Goal: Task Accomplishment & Management: Use online tool/utility

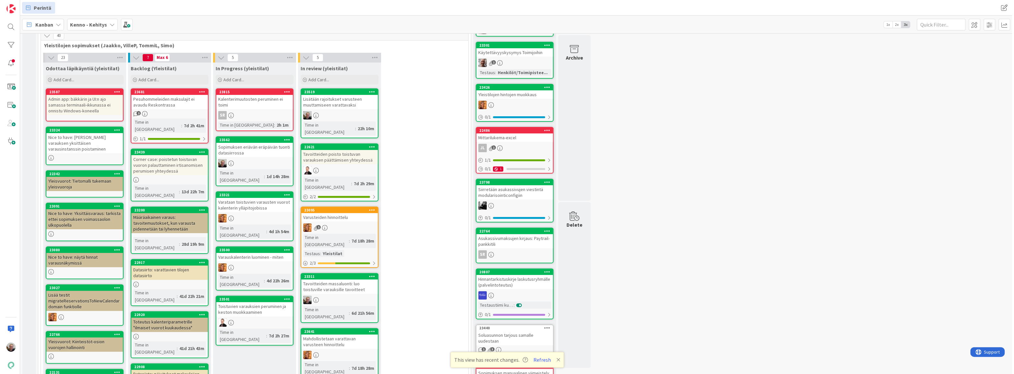
scroll to position [59, 0]
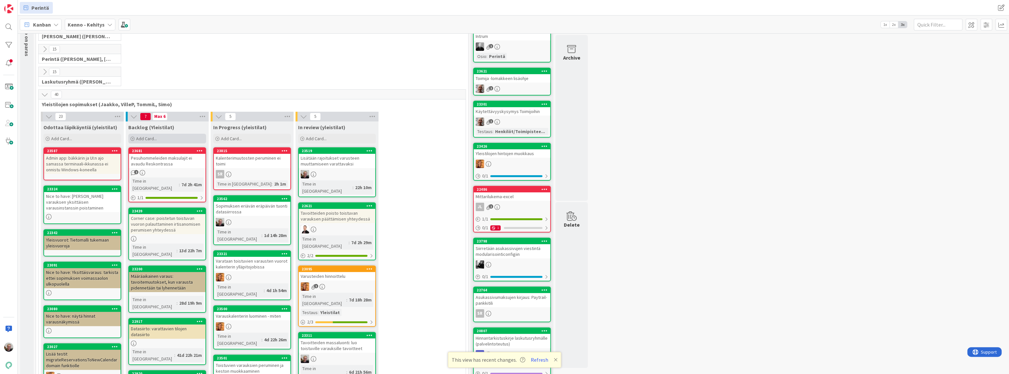
click at [147, 136] on span "Add Card..." at bounding box center [146, 139] width 21 height 6
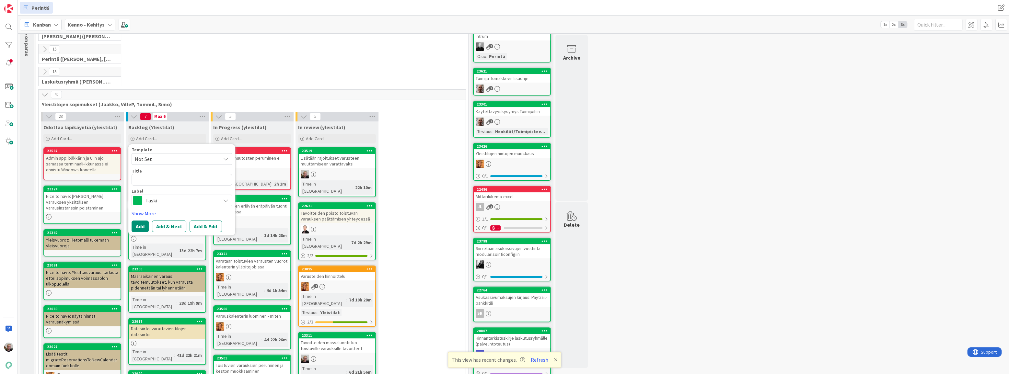
click at [180, 199] on span "Taski" at bounding box center [182, 200] width 72 height 9
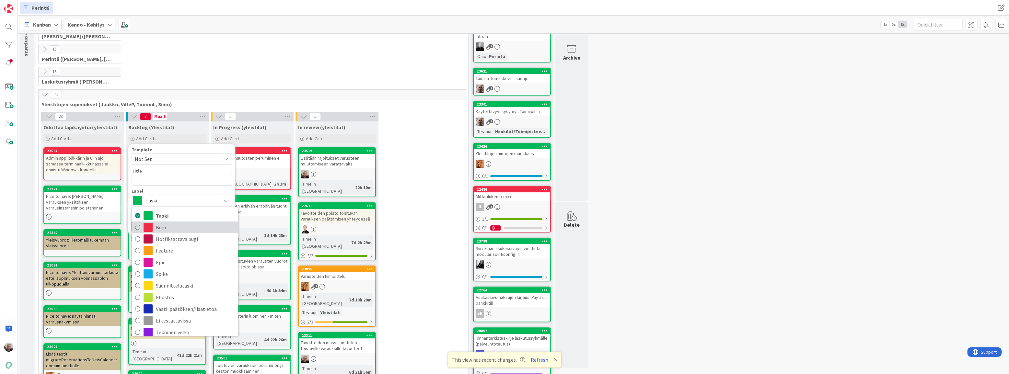
click at [171, 225] on span "Bugi" at bounding box center [195, 228] width 79 height 10
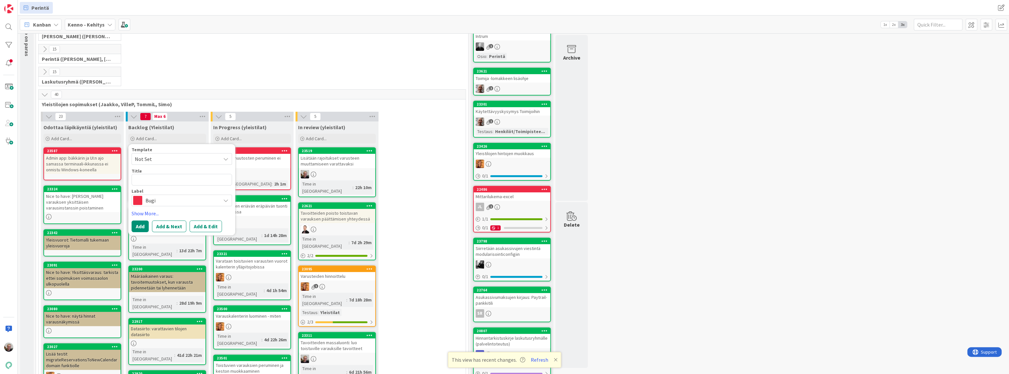
click at [149, 202] on span "Bugi" at bounding box center [182, 200] width 72 height 9
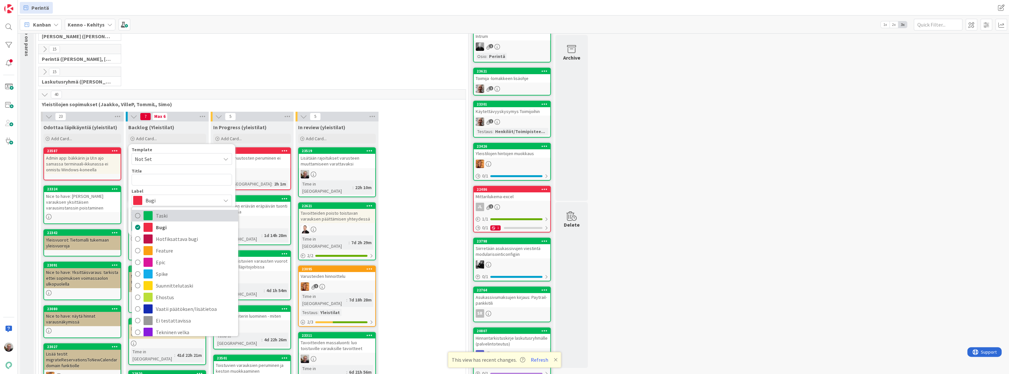
click at [153, 218] on link "Taski" at bounding box center [185, 216] width 106 height 12
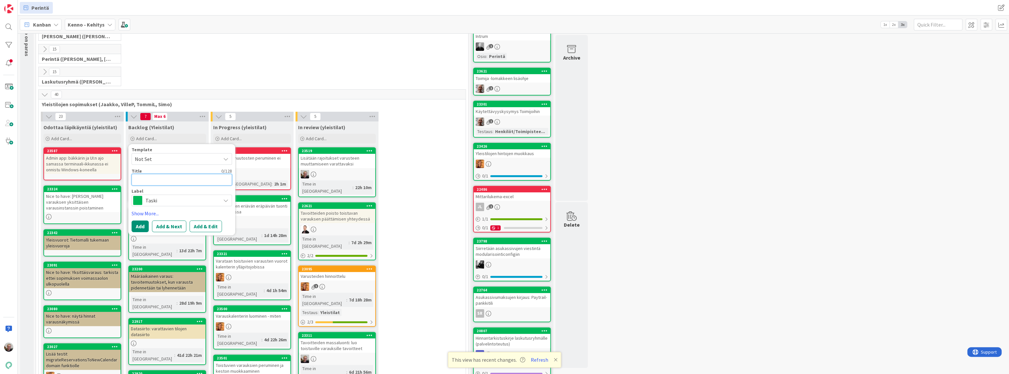
click at [152, 183] on textarea at bounding box center [182, 180] width 100 height 12
type textarea "N"
type textarea "x"
type textarea "No"
type textarea "x"
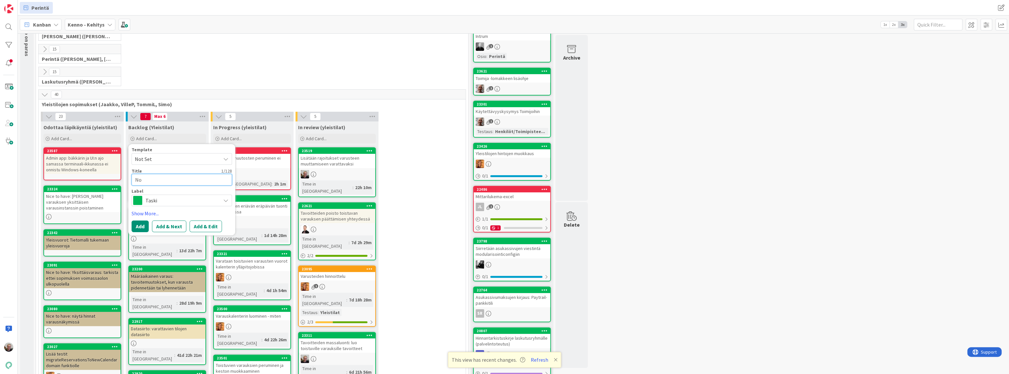
type textarea "Noo"
type textarea "x"
type textarea "Noot"
type textarea "x"
type textarea "Noott"
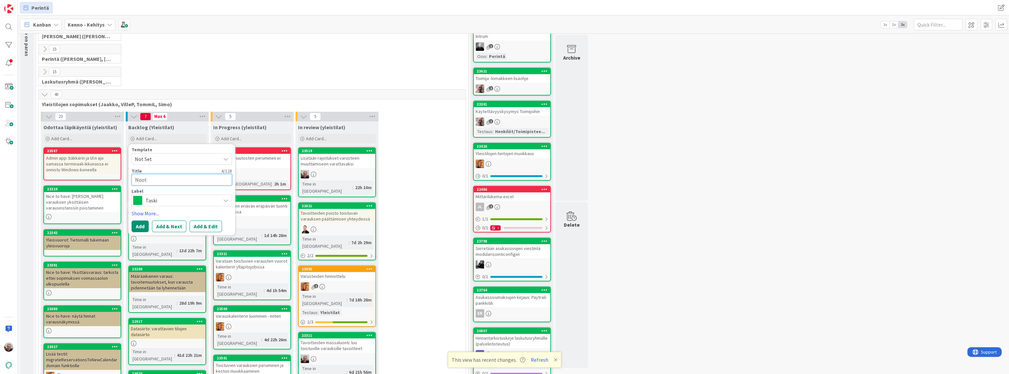
type textarea "x"
type textarea "Nootti"
type textarea "x"
type textarea "Nootti"
type textarea "x"
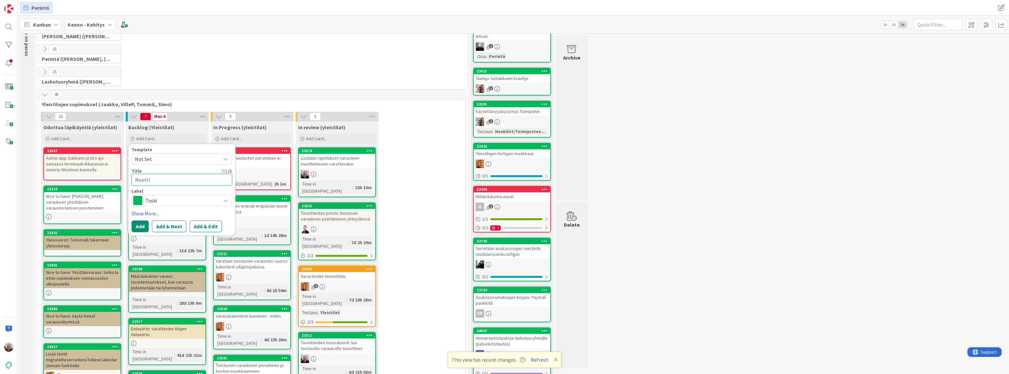
type textarea "Nootti"
type textarea "x"
type textarea "[PERSON_NAME],"
type textarea "x"
type textarea "[PERSON_NAME],"
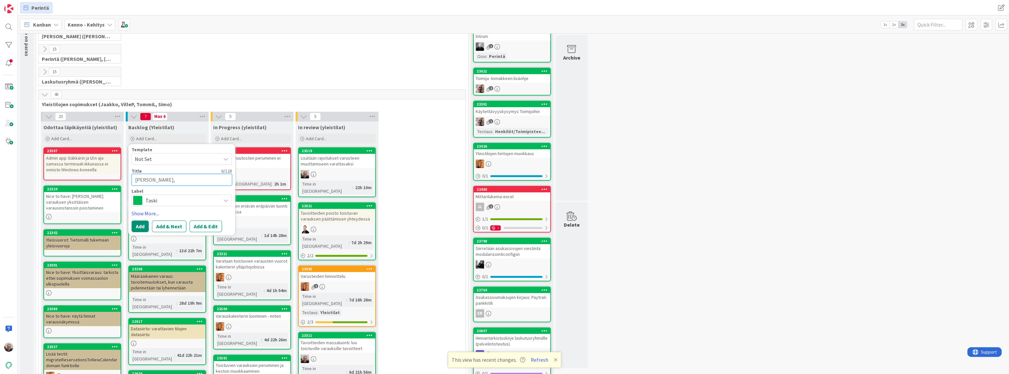
type textarea "x"
type textarea "[PERSON_NAME]"
type textarea "x"
type textarea "[PERSON_NAME]"
type textarea "x"
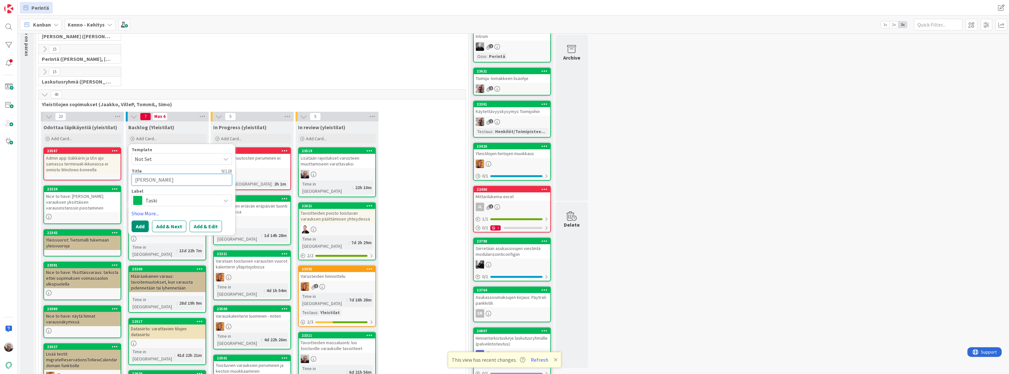
type textarea "[PERSON_NAME]"
type textarea "x"
type textarea "[PERSON_NAME]"
type textarea "x"
type textarea "[PERSON_NAME], [PERSON_NAME]"
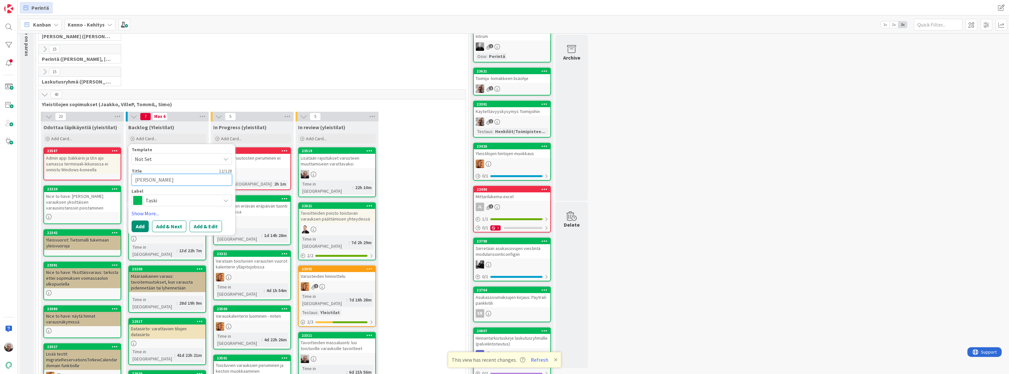
type textarea "x"
type textarea "[PERSON_NAME], [PERSON_NAME]"
type textarea "x"
type textarea "[PERSON_NAME], jos var"
type textarea "x"
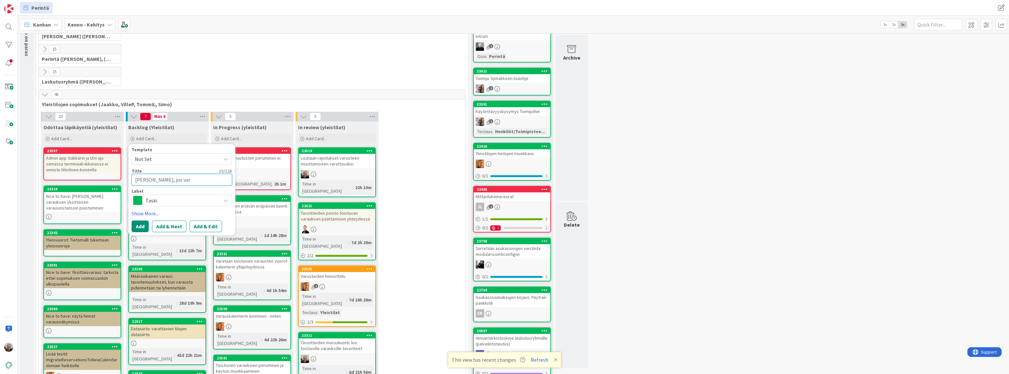
type textarea "[PERSON_NAME], jos vara"
type textarea "x"
type textarea "[PERSON_NAME], [PERSON_NAME]"
type textarea "x"
type textarea "[PERSON_NAME], jos varaus"
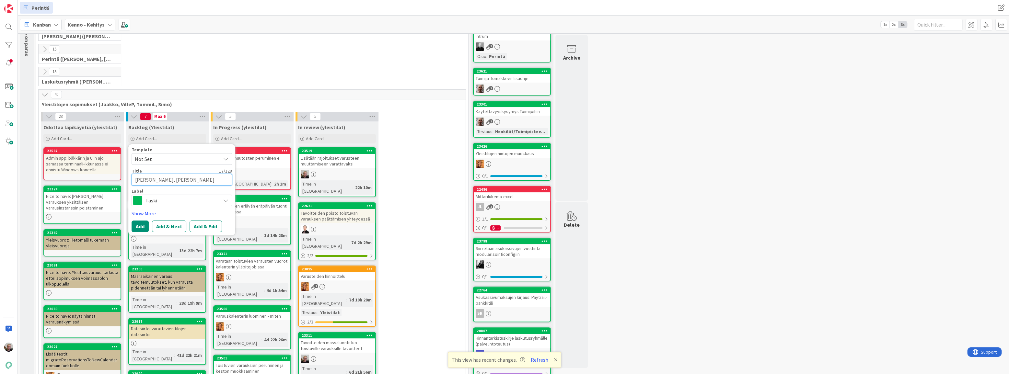
type textarea "x"
type textarea "[PERSON_NAME], [PERSON_NAME]"
type textarea "x"
type textarea "[PERSON_NAME], jos varauste"
type textarea "x"
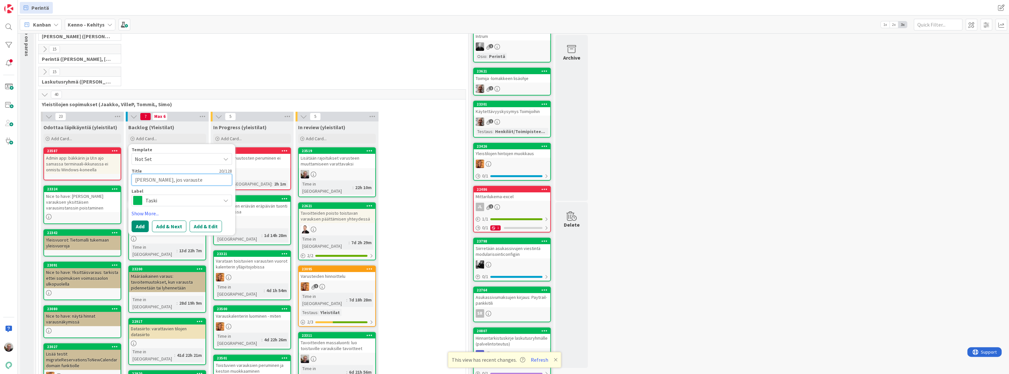
type textarea "[PERSON_NAME], [PERSON_NAME]"
type textarea "x"
type textarea "[PERSON_NAME], [PERSON_NAME]"
type textarea "x"
type textarea "[PERSON_NAME], jos varausten p"
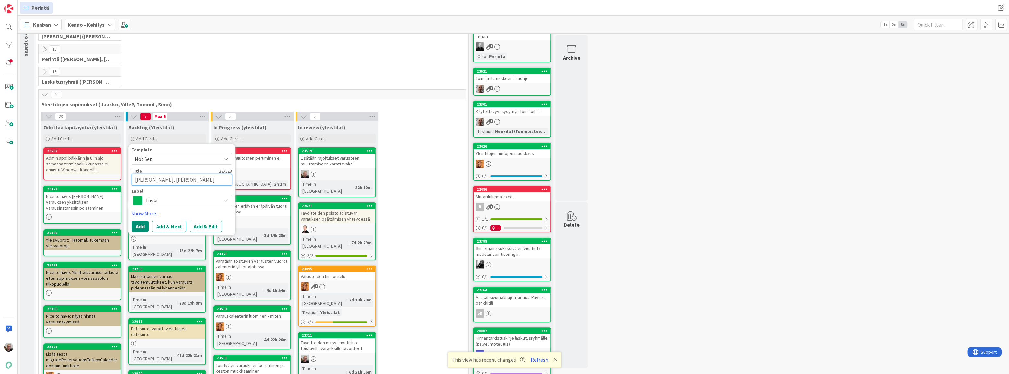
type textarea "x"
type textarea "[PERSON_NAME], jos varausten po"
type textarea "x"
type textarea "[PERSON_NAME], jos varausten poi"
type textarea "x"
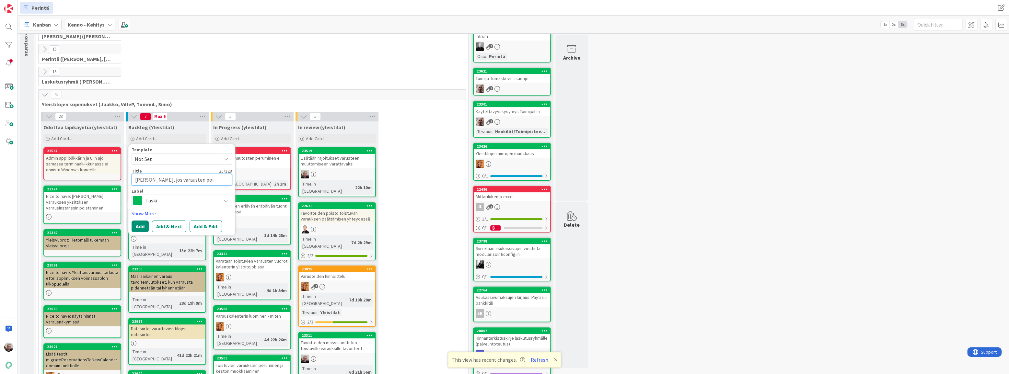
type textarea "[PERSON_NAME], jos varausten pois"
type textarea "x"
type textarea "[PERSON_NAME], jos varausten poist"
type textarea "x"
type textarea "[PERSON_NAME], jos varausten poista"
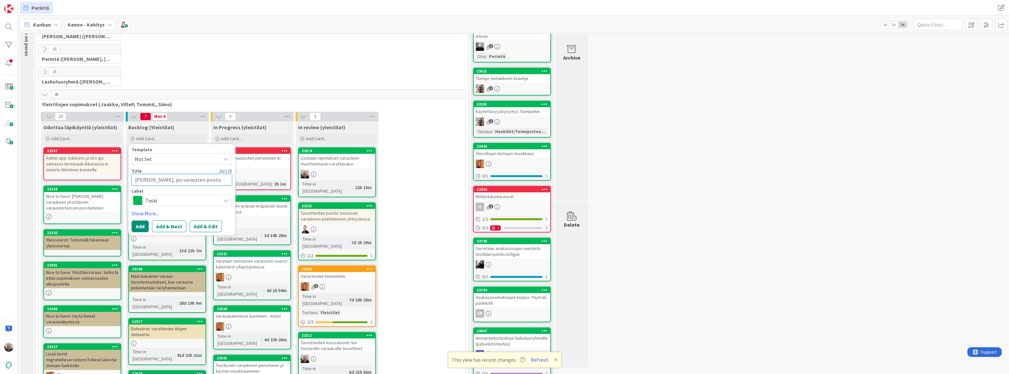
type textarea "x"
type textarea "[PERSON_NAME], jos varausten poistam"
type textarea "x"
type textarea "[PERSON_NAME], jos varausten poistami"
type textarea "x"
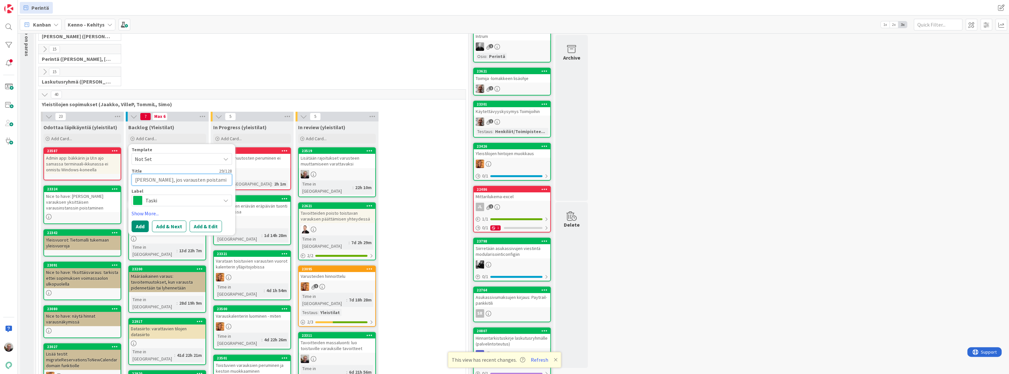
type textarea "[PERSON_NAME], jos varausten poistamin"
type textarea "x"
type textarea "[PERSON_NAME], jos varausten poistamine"
type textarea "x"
type textarea "[PERSON_NAME], jos varausten poistamin"
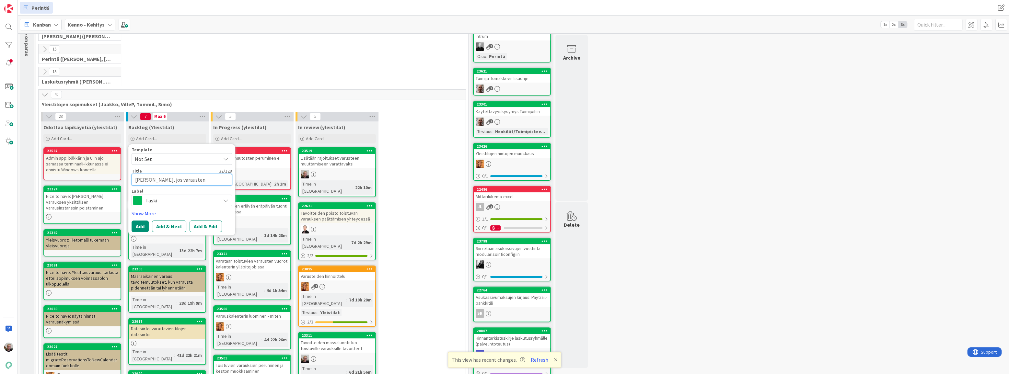
type textarea "x"
type textarea "[PERSON_NAME], jos varausten poistami"
type textarea "x"
type textarea "[PERSON_NAME], jos varausten poistamis"
type textarea "x"
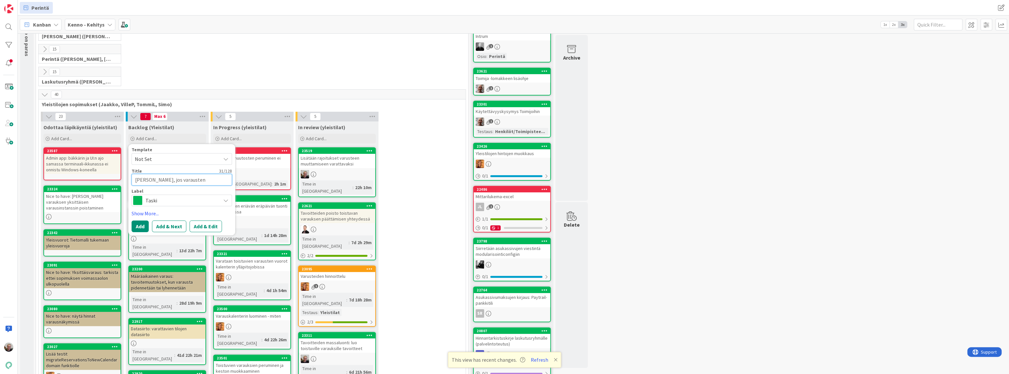
type textarea "[PERSON_NAME], jos varausten poistamise"
type textarea "x"
type textarea "[PERSON_NAME], jos varausten poistamisen"
type textarea "x"
type textarea "[PERSON_NAME], jos varausten poistamisen"
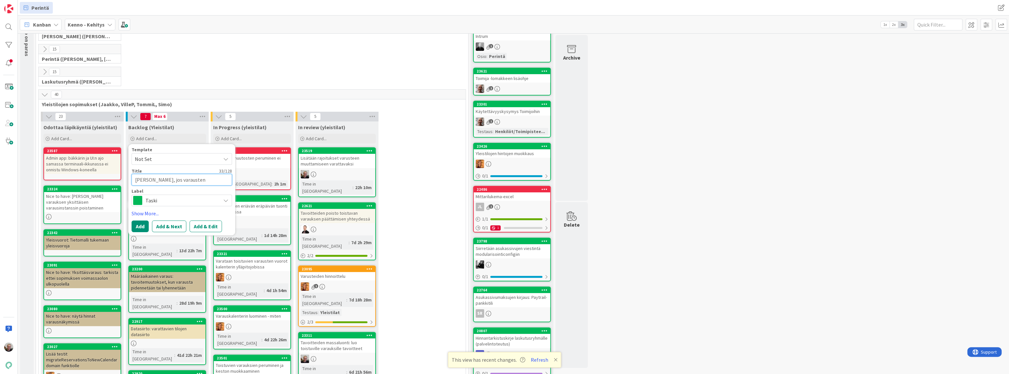
type textarea "x"
type textarea "[PERSON_NAME], jos varausten poistamisen /"
type textarea "x"
type textarea "[PERSON_NAME], jos varausten poistamisen /"
type textarea "x"
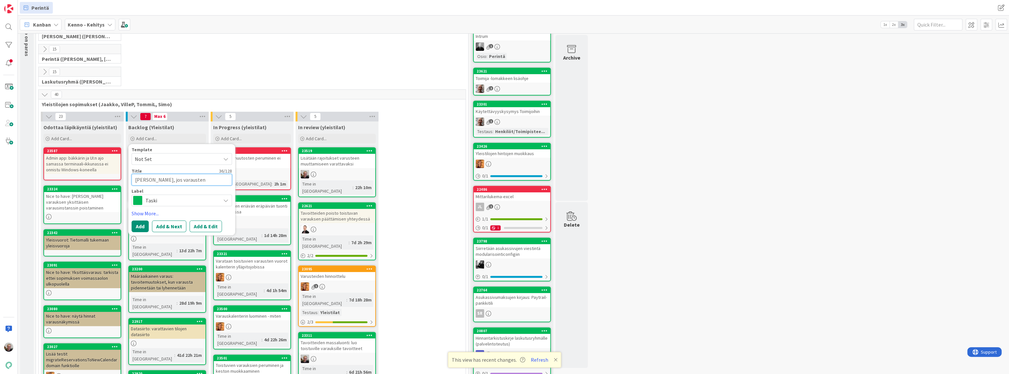
type textarea "[PERSON_NAME], jos varausten poistamisen / l"
type textarea "x"
type textarea "[PERSON_NAME], jos varausten poistamisen / lu"
type textarea "x"
type textarea "[PERSON_NAME], jos varausten poistamisen / luh"
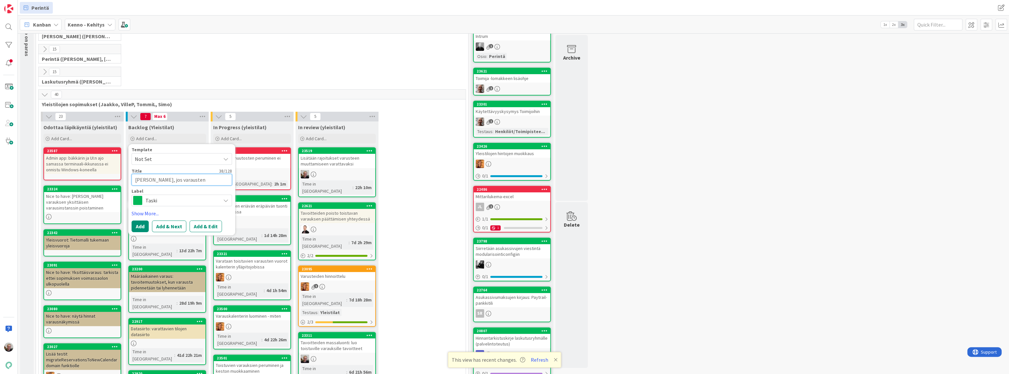
type textarea "x"
type textarea "[PERSON_NAME], jos varausten poistamisen / luhe"
type textarea "x"
type textarea "[PERSON_NAME], jos varausten poistamisen / luhen"
type textarea "x"
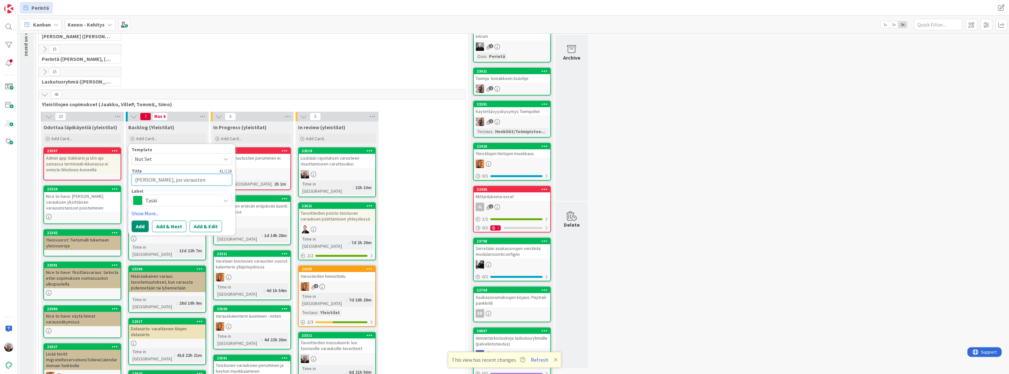
type textarea "[PERSON_NAME], jos varausten poistamisen / luhent"
type textarea "x"
type textarea "[PERSON_NAME], jos varausten poistamisen / luhentä"
type textarea "x"
type textarea "[PERSON_NAME], jos varausten poistamisen / luhentäm"
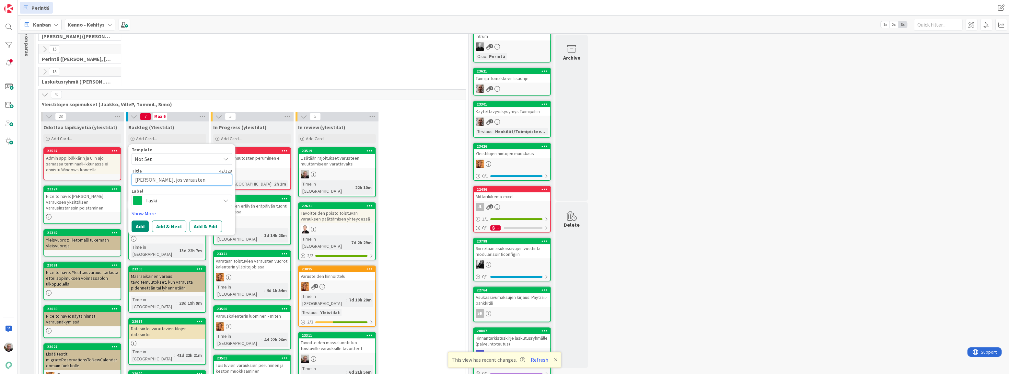
type textarea "x"
type textarea "[PERSON_NAME], jos varausten poistamisen / luhentä"
type textarea "x"
type textarea "[PERSON_NAME], jos varausten poistamisen / luhent"
type textarea "x"
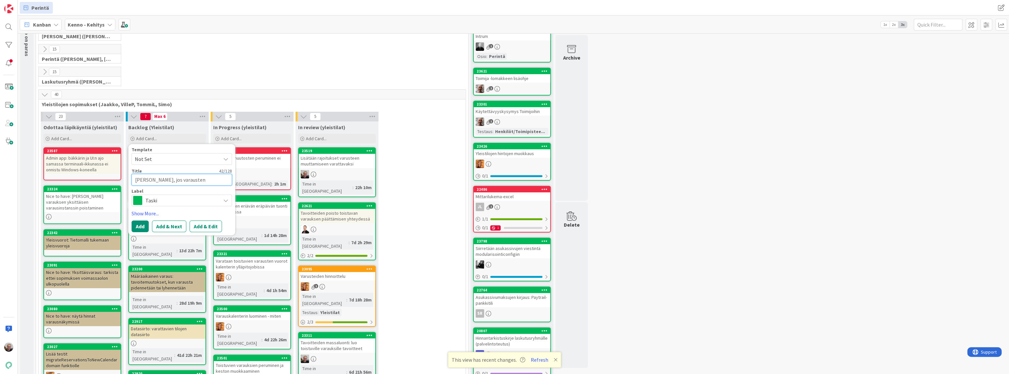
type textarea "[PERSON_NAME], jos varausten poistamisen / luhen"
type textarea "x"
type textarea "[PERSON_NAME], jos varausten poistamisen / luhe"
type textarea "x"
type textarea "[PERSON_NAME], jos varausten poistamisen / luh"
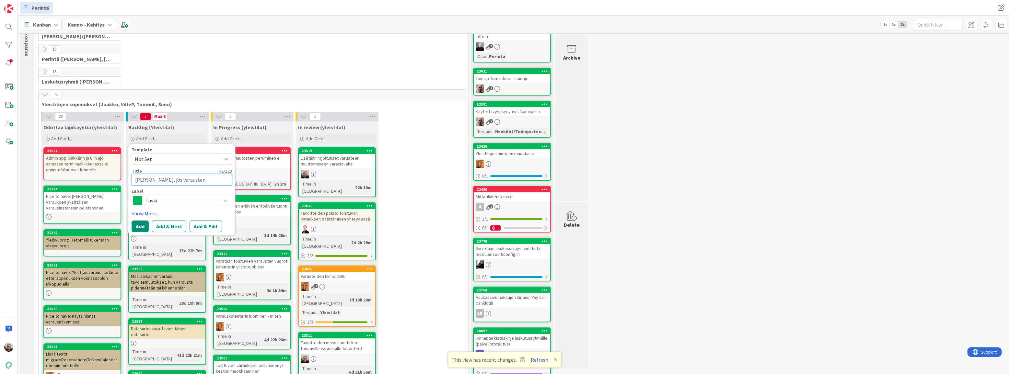
type textarea "x"
type textarea "[PERSON_NAME], jos varausten poistamisen / lu"
type textarea "x"
type textarea "[PERSON_NAME], jos varausten poistamisen / l"
type textarea "x"
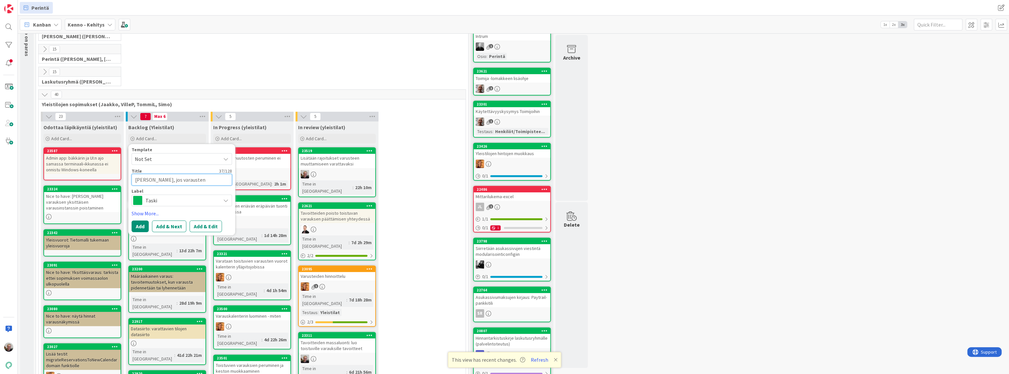
type textarea "[PERSON_NAME], jos varausten poistamisen / ly"
type textarea "x"
type textarea "[PERSON_NAME], jos varausten poistamisen / lyh"
type textarea "x"
type textarea "[PERSON_NAME], jos varausten poistamisen / lyhe"
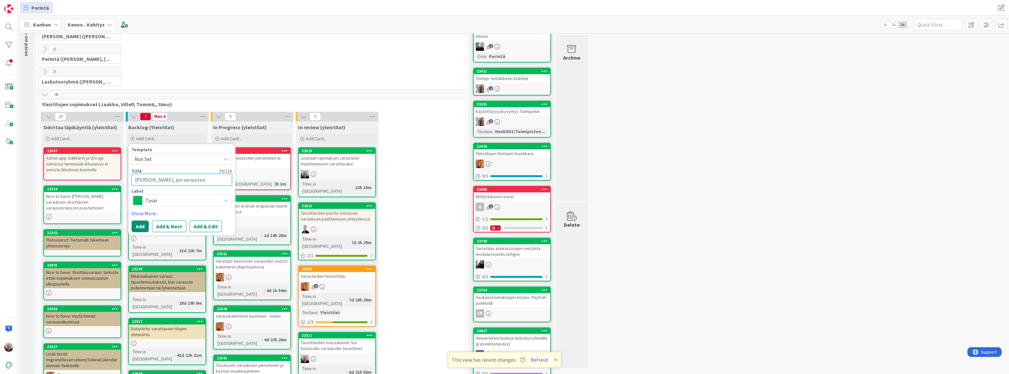
type textarea "x"
type textarea "[PERSON_NAME], jos varausten poistamisen / lyhen"
type textarea "x"
type textarea "[PERSON_NAME], jos varausten poistamisen / lyhent"
type textarea "x"
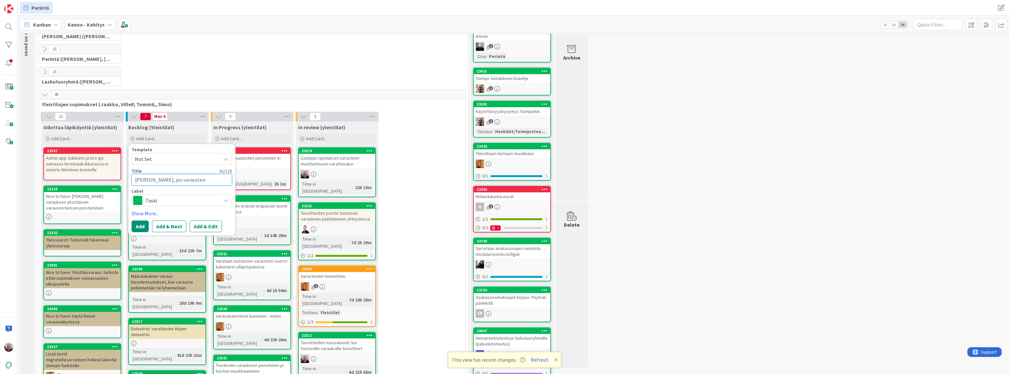
type textarea "[PERSON_NAME], jos varausten poistamisen / lyhentä"
type textarea "x"
type textarea "[PERSON_NAME], jos varausten poistamisen / lyhentäm"
type textarea "x"
type textarea "[PERSON_NAME], jos varausten poistamisen / lyhentämi"
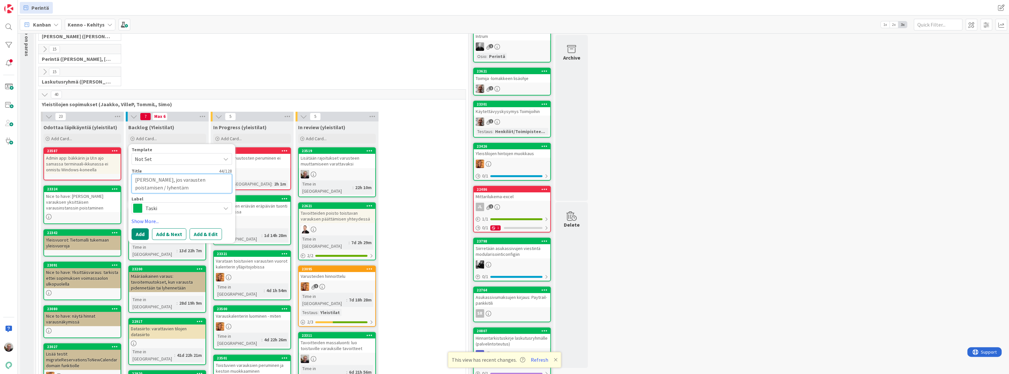
type textarea "x"
type textarea "[PERSON_NAME], jos varausten poistamisen / lyhentämis"
type textarea "x"
type textarea "[PERSON_NAME], jos varausten poistamisen / lyhentämise"
type textarea "x"
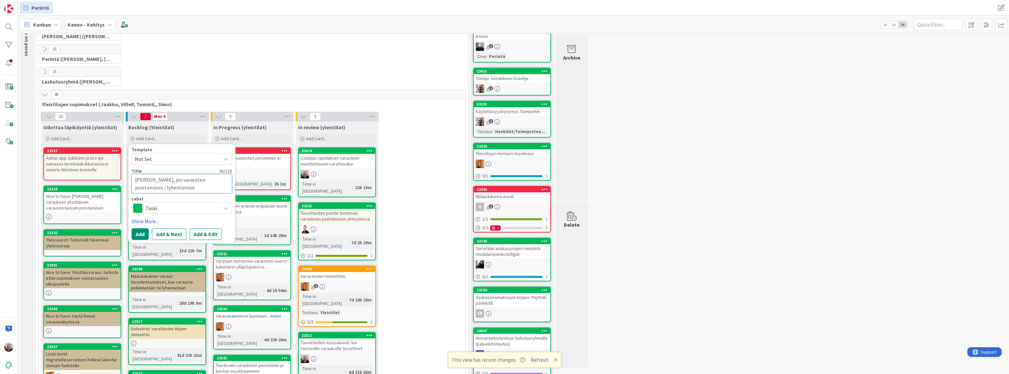
type textarea "[PERSON_NAME], jos varausten poistamisen / lyhentämisen"
type textarea "x"
type textarea "[PERSON_NAME], jos varausten poistamisen / lyhentämisen"
type textarea "x"
type textarea "[PERSON_NAME], jos varausten poistamisen / lyhentämisen y"
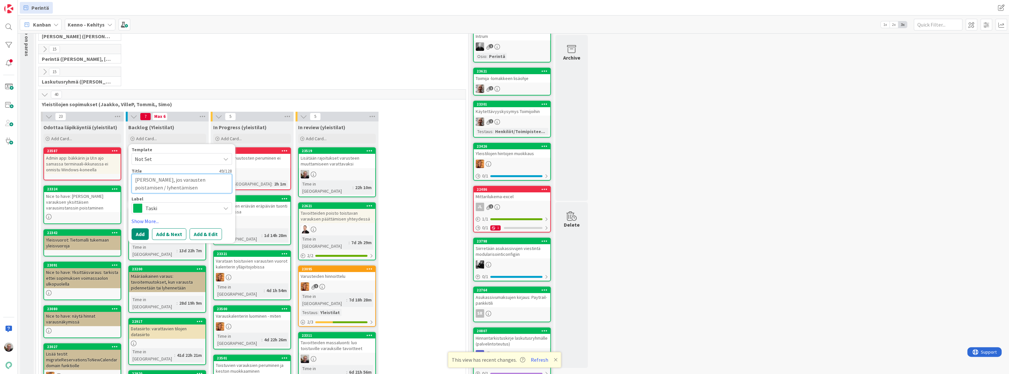
type textarea "x"
type textarea "[PERSON_NAME], jos varausten poistamisen / lyhentämisen yh"
type textarea "x"
type textarea "[PERSON_NAME], jos varausten poistamisen / lyhentämisen yht"
type textarea "x"
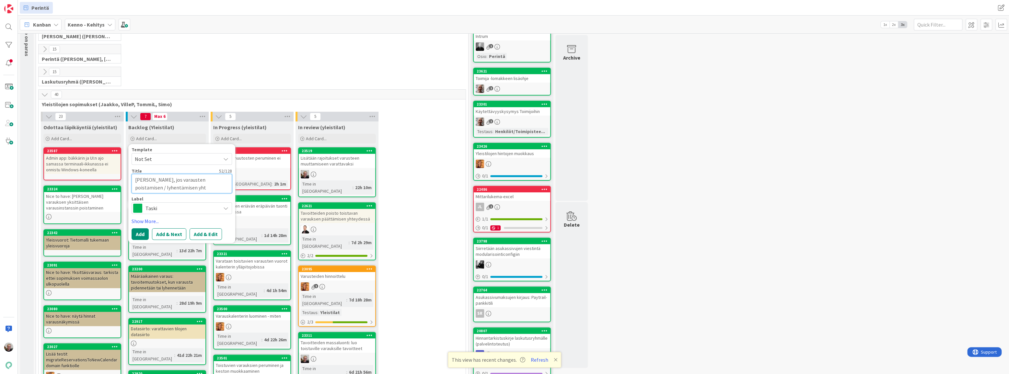
type textarea "[PERSON_NAME], jos varausten poistamisen / lyhentämisen yhte"
type textarea "x"
type textarea "[PERSON_NAME], jos varausten poistamisen / lyhentämisen yhtey"
type textarea "x"
type textarea "[PERSON_NAME], jos varausten poistamisen / lyhentämisen yhteyd"
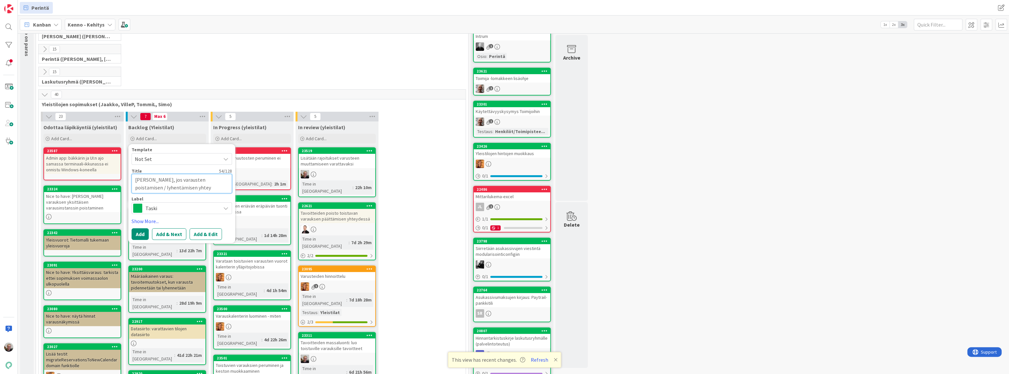
type textarea "x"
type textarea "[PERSON_NAME], jos varausten poistamisen / lyhentämisen yhteyde"
type textarea "x"
type textarea "[PERSON_NAME], jos varausten poistamisen / lyhentämisen yhteydeö"
type textarea "x"
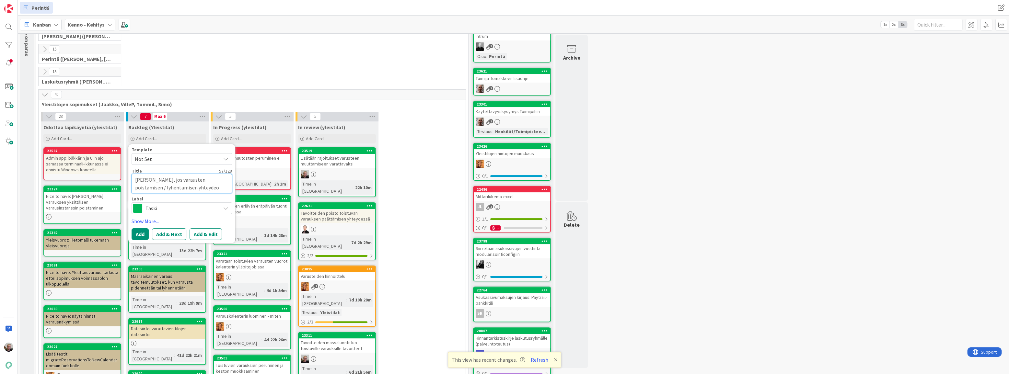
type textarea "[PERSON_NAME], jos varausten poistamisen / lyhentämisen yhteyde"
type textarea "x"
type textarea "[PERSON_NAME], jos varausten poistamisen / lyhentämisen yhteydeä"
type textarea "x"
type textarea "[PERSON_NAME], jos varausten poistamisen / lyhentämisen yhteydeää"
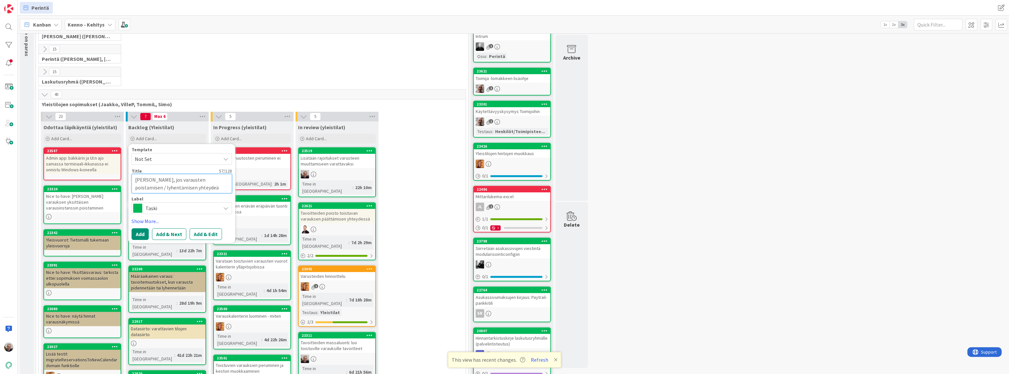
type textarea "x"
type textarea "[PERSON_NAME], jos varausten poistamisen / lyhentämisen yhteydeä"
type textarea "x"
type textarea "[PERSON_NAME], jos varausten poistamisen / lyhentämisen yhteyde"
type textarea "x"
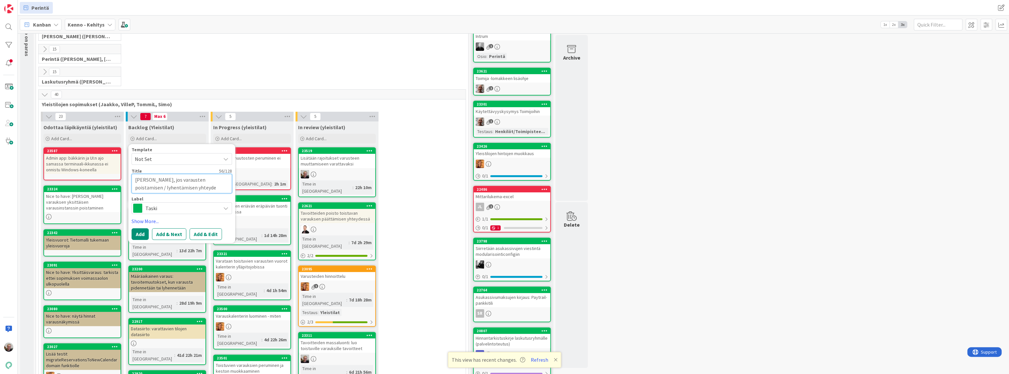
type textarea "[PERSON_NAME], jos varausten poistamisen / lyhentämisen yhteydeä"
type textarea "x"
type textarea "[PERSON_NAME], jos varausten poistamisen / lyhentämisen yhteydeää"
type textarea "x"
type textarea "[PERSON_NAME], jos varausten poistamisen / lyhentämisen yhteydeä"
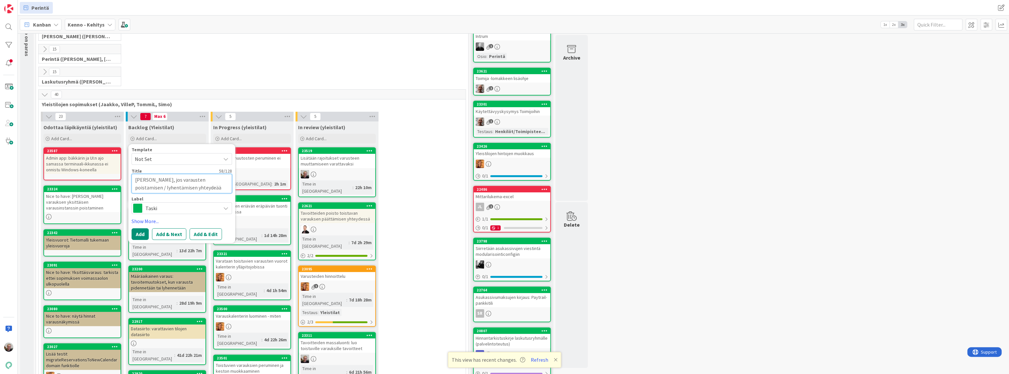
type textarea "x"
type textarea "[PERSON_NAME], jos varausten poistamisen / lyhentämisen yhteyde"
type textarea "x"
type textarea "[PERSON_NAME], jos varausten poistamisen / lyhentämisen yhteydes"
type textarea "x"
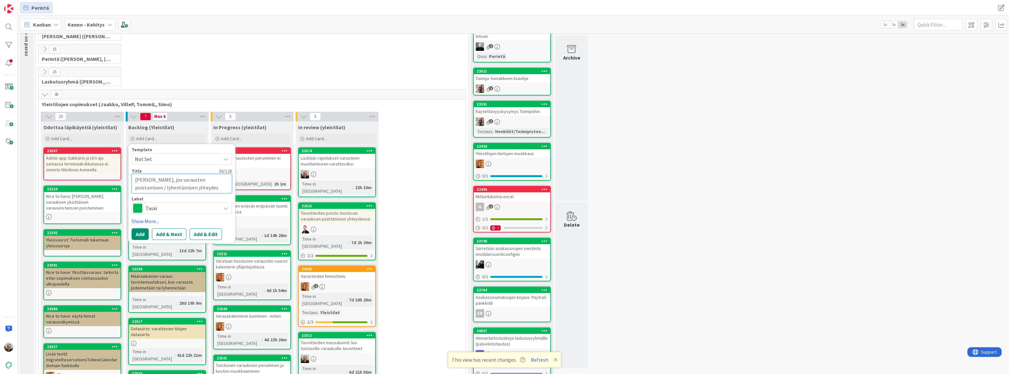
type textarea "[PERSON_NAME], jos varausten poistamisen / lyhentämisen yhteydess"
type textarea "x"
type textarea "[PERSON_NAME], jos varausten poistamisen / lyhentämisen yhteydessä"
type textarea "x"
type textarea "[PERSON_NAME], jos varausten poistamisen / lyhentämisen yhteydessä"
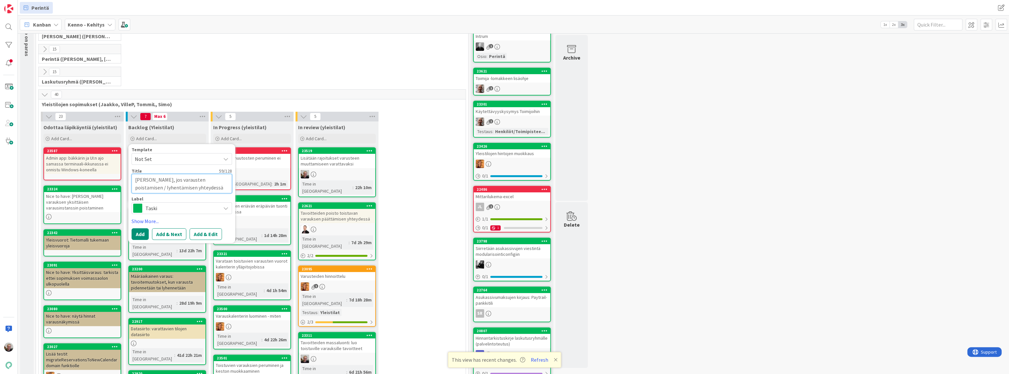
type textarea "x"
type textarea "[PERSON_NAME], jos varausten poistamisen / lyhentämisen yhteydessä e"
type textarea "x"
type textarea "[PERSON_NAME], jos varausten poistamisen / lyhentämisen yhteydessä ei"
type textarea "x"
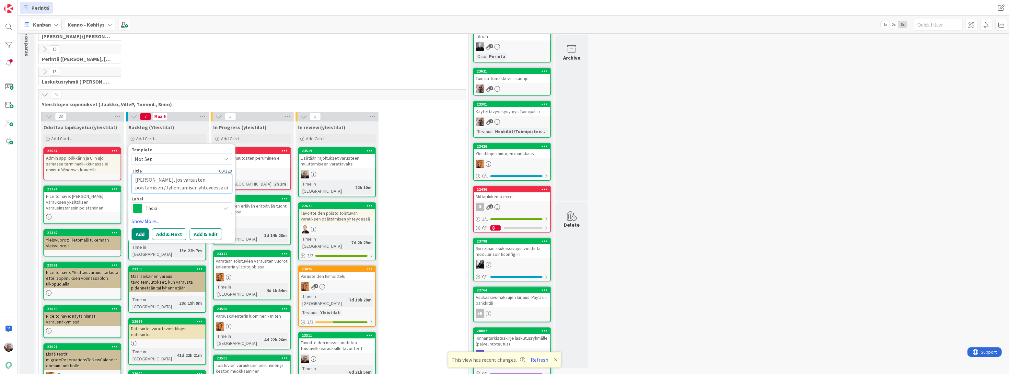
type textarea "[PERSON_NAME], jos varausten poistamisen / lyhentämisen yhteydessä ei"
type textarea "x"
type textarea "[PERSON_NAME], jos varausten poistamisen / lyhentämisen yhteydessä ei v"
type textarea "x"
type textarea "[PERSON_NAME], jos varausten poistamisen / lyhentämisen yhteydessä ei vo"
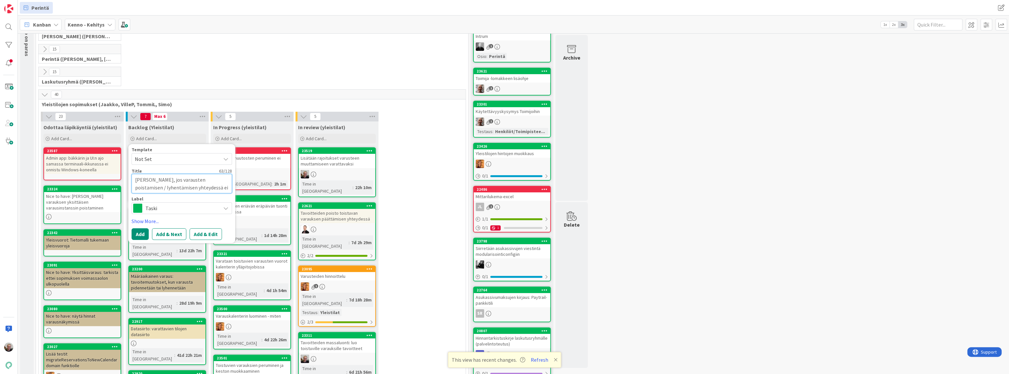
type textarea "x"
type textarea "[PERSON_NAME], jos varausten poistamisen / lyhentämisen yhteydessä ei voi"
type textarea "x"
type textarea "[PERSON_NAME], jos varausten poistamisen / lyhentämisen yhteydessä ei voi"
type textarea "x"
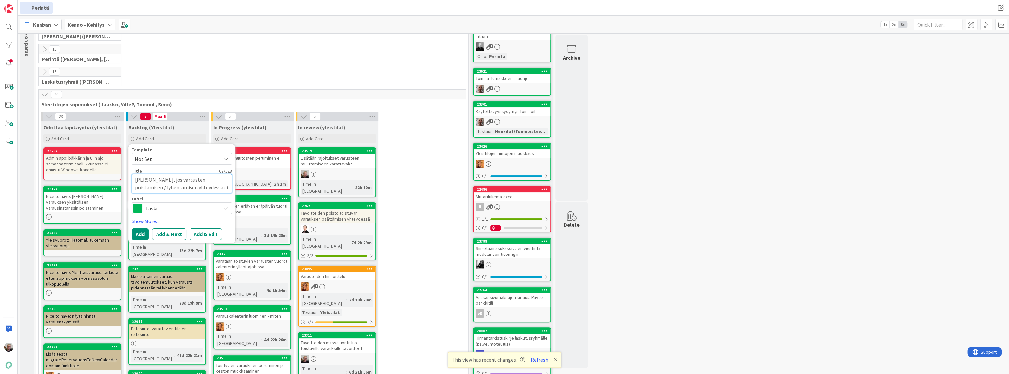
type textarea "[PERSON_NAME], jos varausten poistamisen / lyhentämisen yhteydessä ei voi p"
type textarea "x"
type textarea "[PERSON_NAME], jos varausten poistamisen / lyhentämisen yhteydessä ei voi po"
type textarea "x"
type textarea "[PERSON_NAME], jos varausten poistamisen / lyhentämisen yhteydessä ei voi poi"
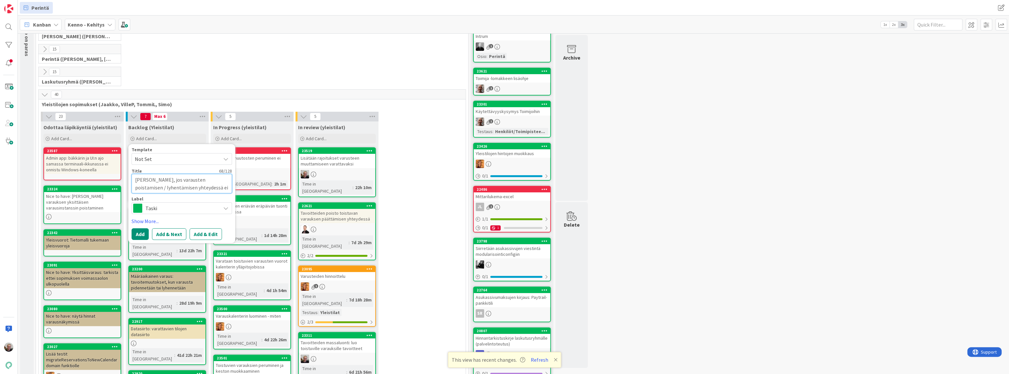
type textarea "x"
click at [138, 241] on button "Add" at bounding box center [140, 242] width 17 height 12
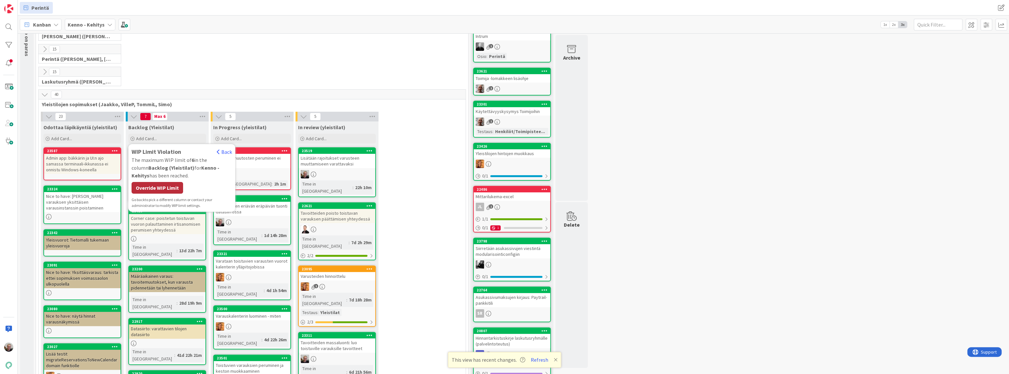
click at [150, 186] on div "Override WIP Limit" at bounding box center [158, 188] width 52 height 12
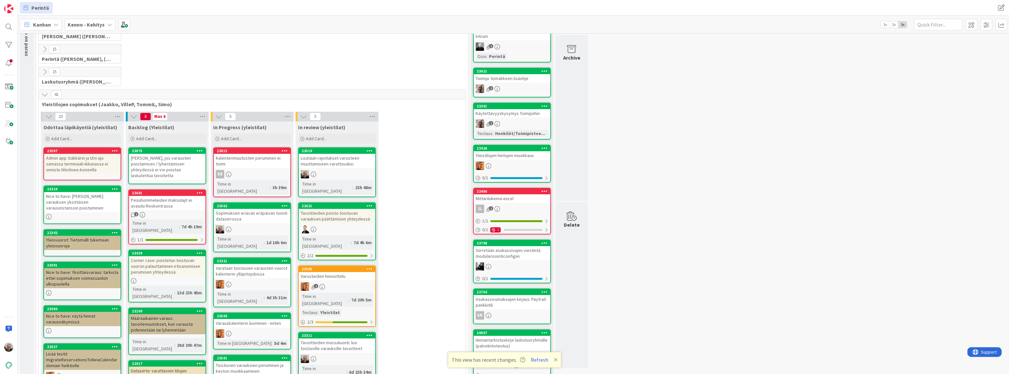
click at [163, 166] on div "[PERSON_NAME], jos varausten poistamisen / lyhentämisen yhteydessä ei voi poist…" at bounding box center [167, 167] width 76 height 26
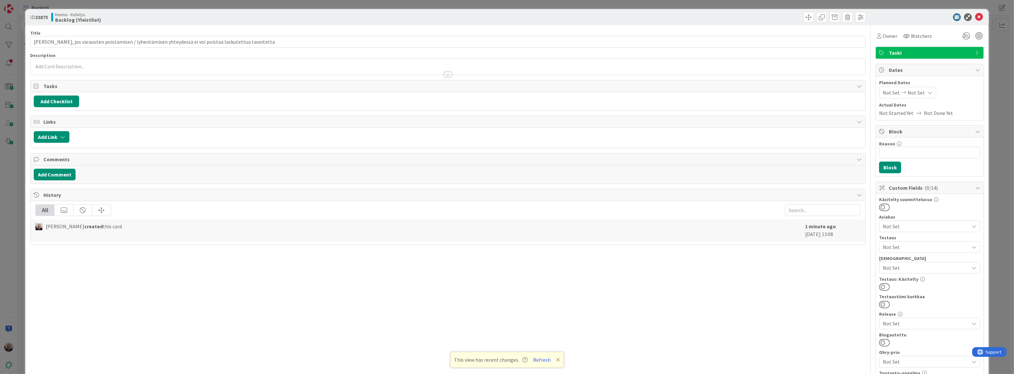
click at [117, 62] on div at bounding box center [447, 68] width 834 height 13
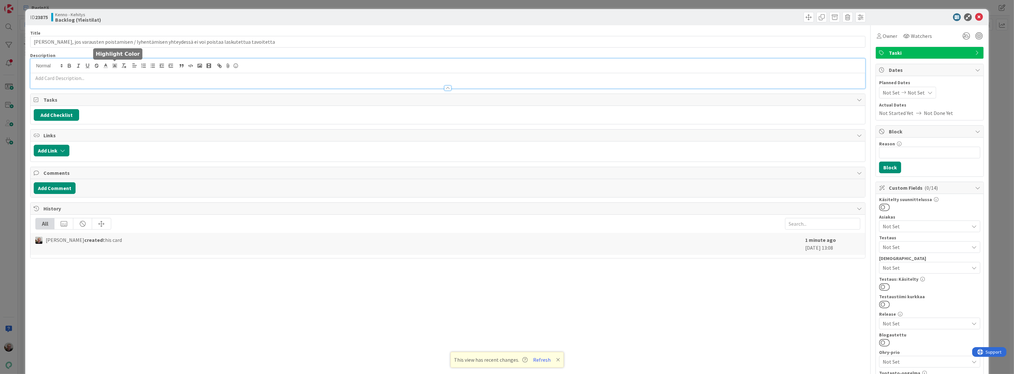
click at [107, 73] on div at bounding box center [447, 66] width 834 height 15
click at [107, 77] on p at bounding box center [448, 78] width 828 height 7
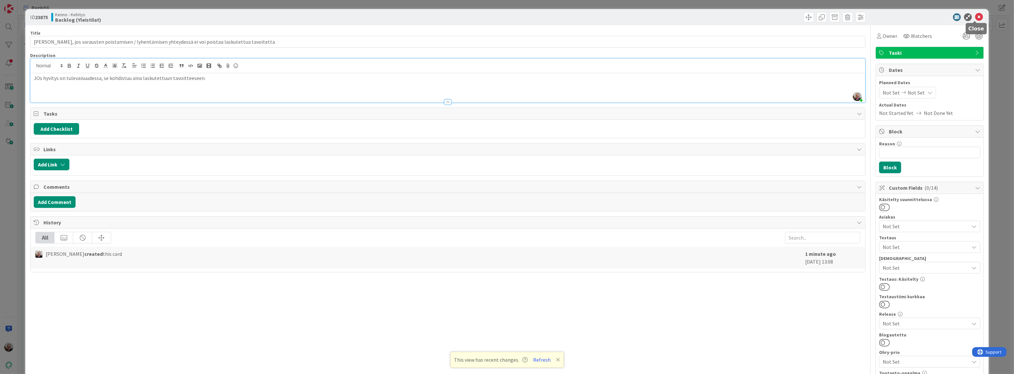
click at [975, 16] on icon at bounding box center [979, 17] width 8 height 8
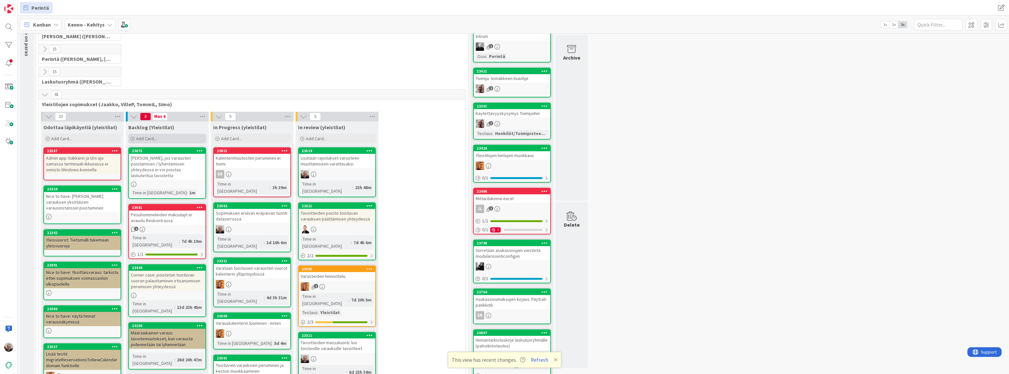
click at [155, 138] on span "Add Card..." at bounding box center [146, 139] width 21 height 6
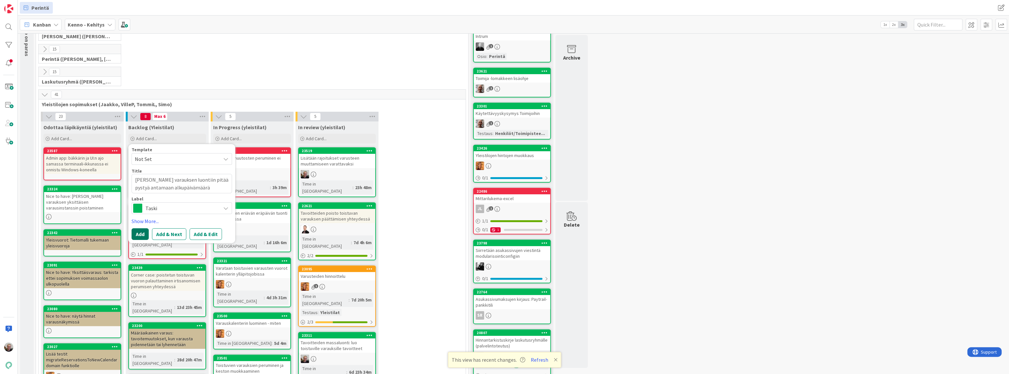
click at [139, 232] on button "Add" at bounding box center [140, 235] width 17 height 12
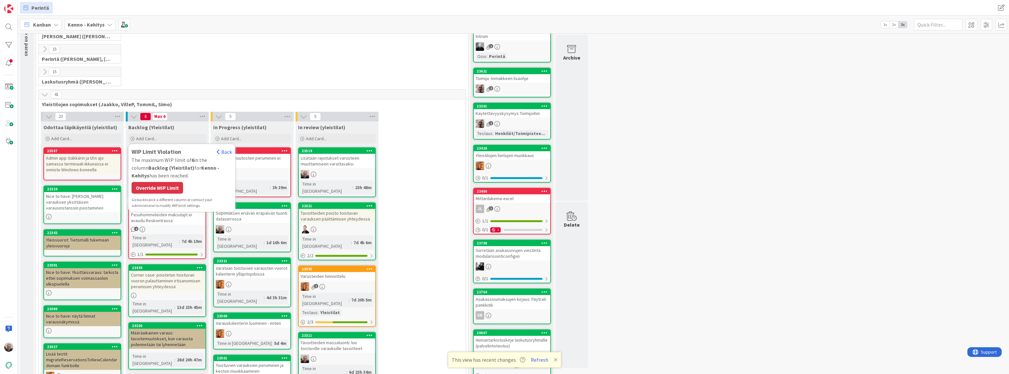
click at [162, 186] on div "Override WIP Limit" at bounding box center [158, 188] width 52 height 12
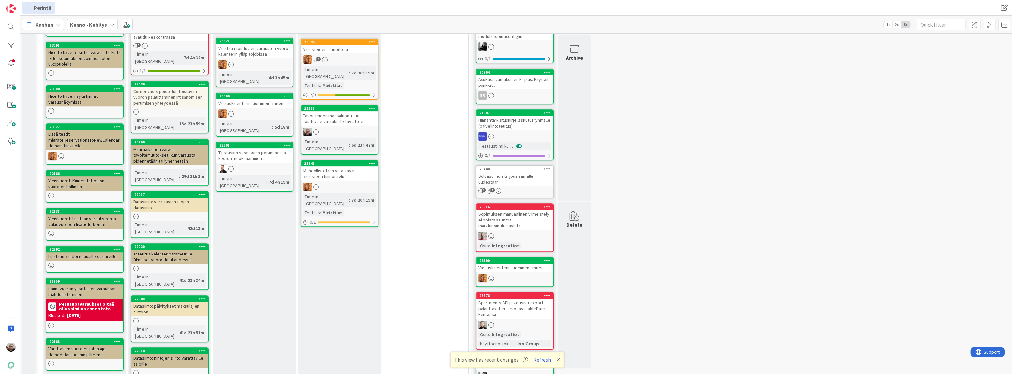
scroll to position [265, 0]
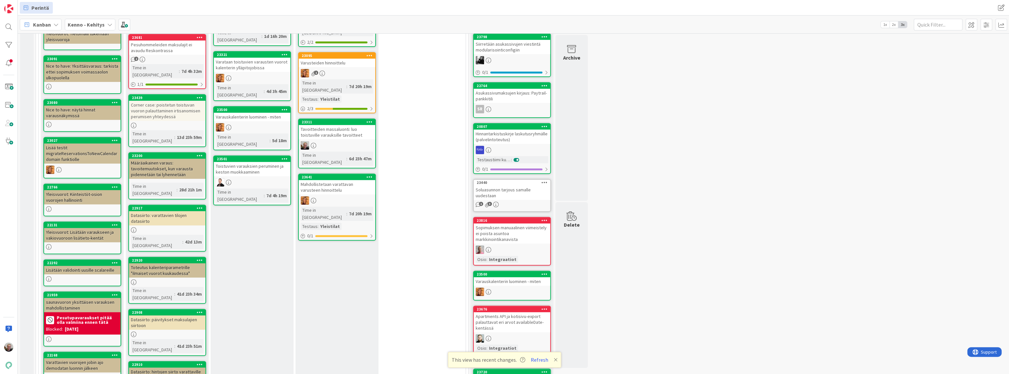
click at [183, 368] on div "Datasiirto: hintojen siirto varattaville asioille" at bounding box center [167, 375] width 76 height 14
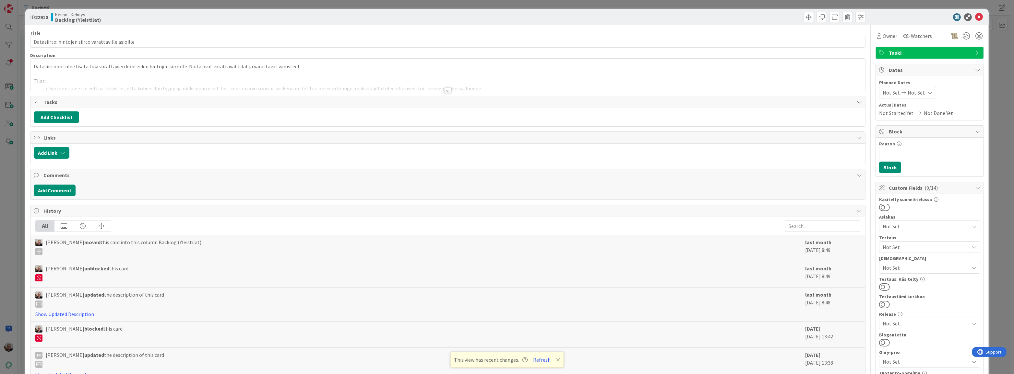
click at [495, 86] on div at bounding box center [447, 82] width 834 height 17
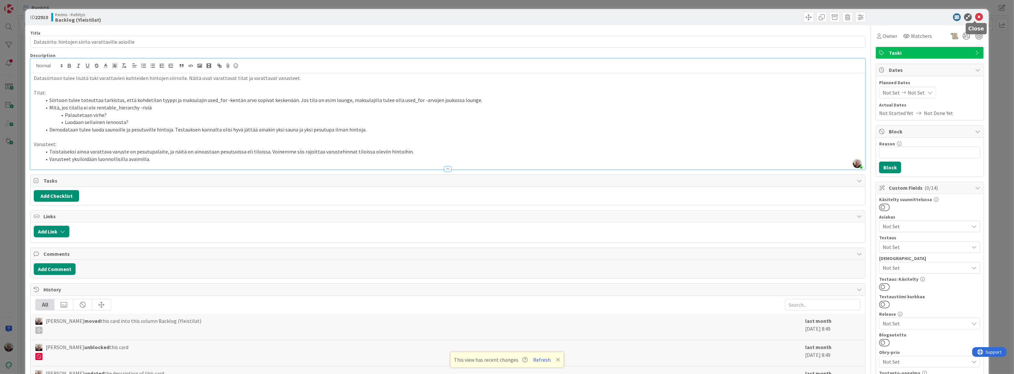
click at [975, 18] on icon at bounding box center [979, 17] width 8 height 8
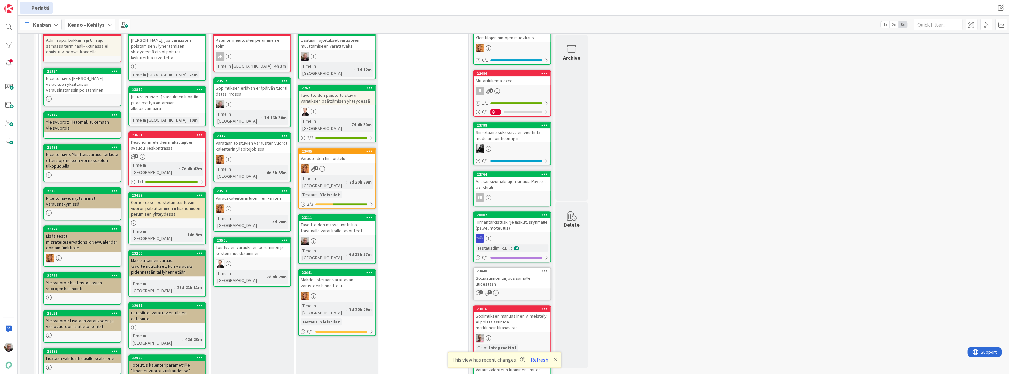
scroll to position [147, 0]
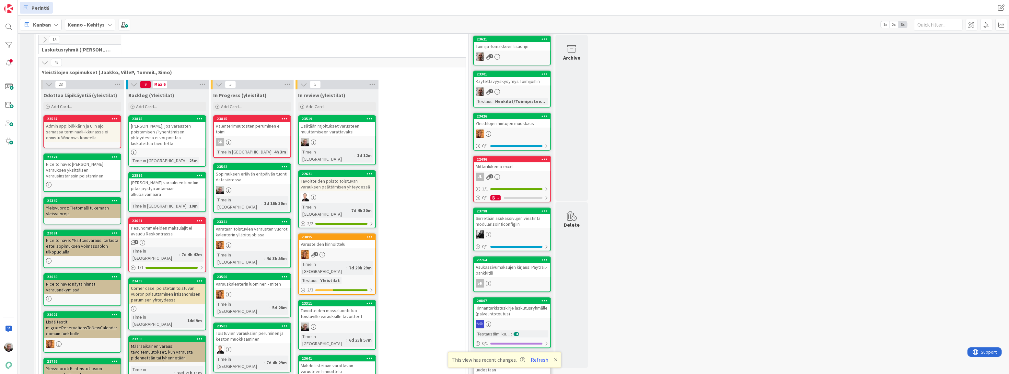
scroll to position [88, 0]
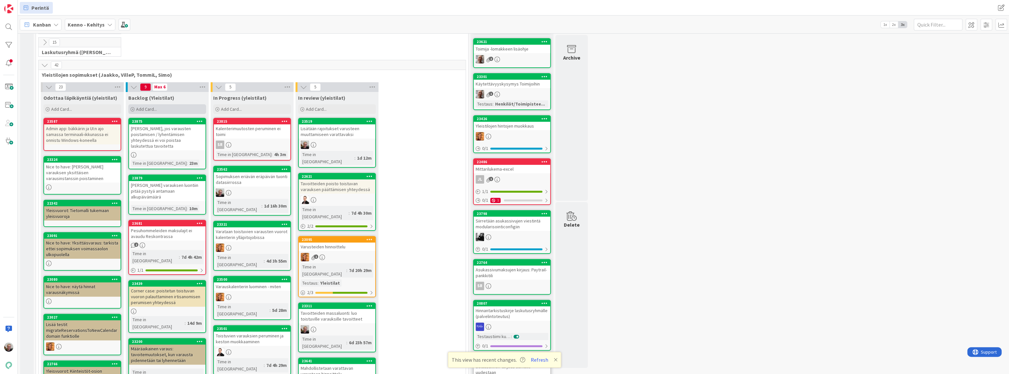
click at [173, 107] on div "Add Card..." at bounding box center [167, 109] width 78 height 10
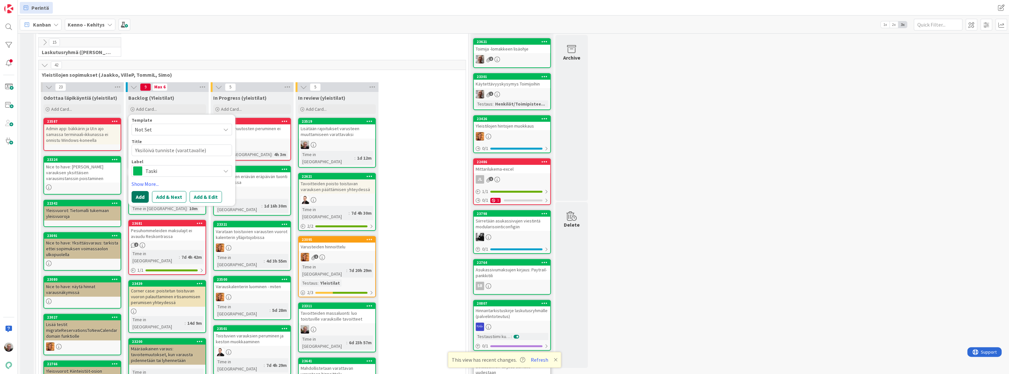
click at [142, 195] on button "Add" at bounding box center [140, 197] width 17 height 12
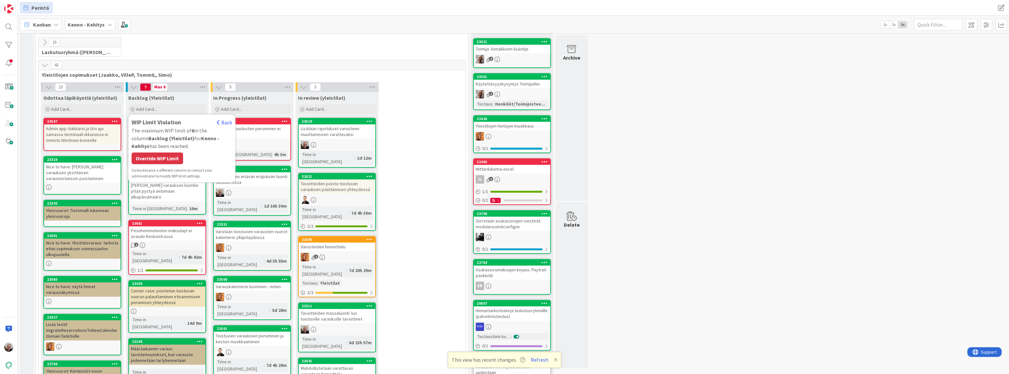
click at [151, 155] on div "Override WIP Limit" at bounding box center [158, 159] width 52 height 12
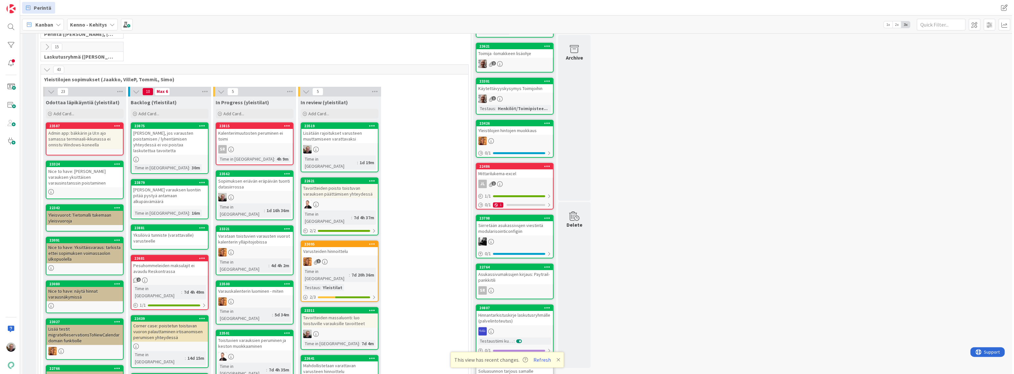
scroll to position [118, 0]
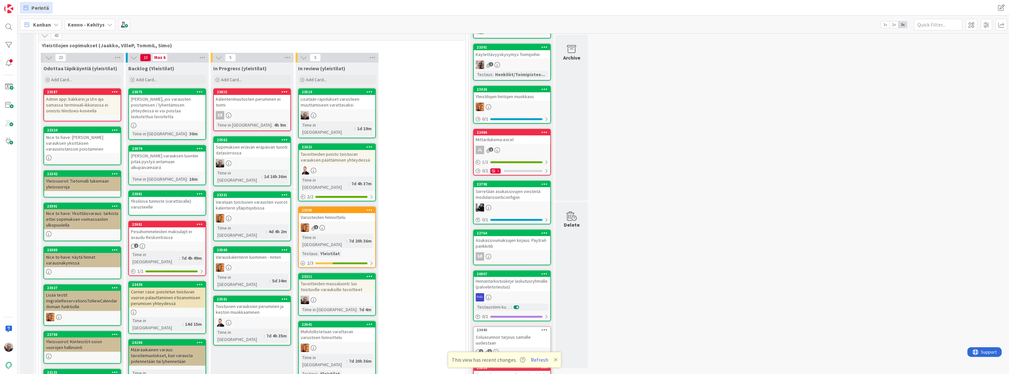
click at [161, 152] on div "[PERSON_NAME] varauksen luontiin pitää pystyä antamaan alkupäivämäärä" at bounding box center [167, 162] width 76 height 20
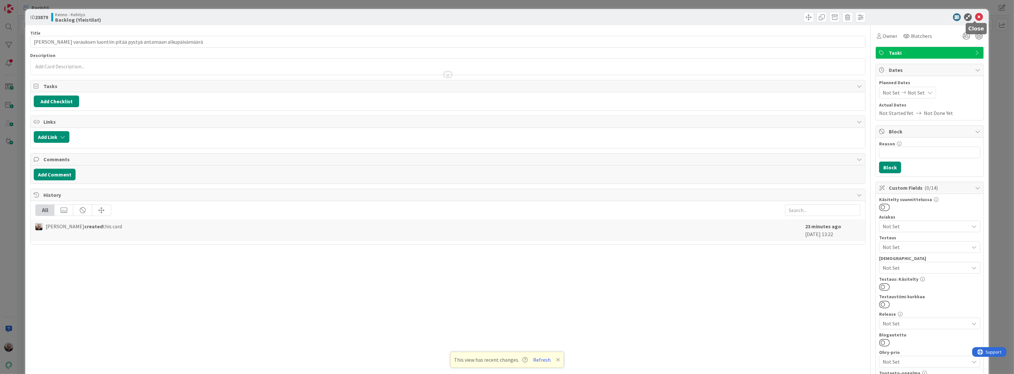
click at [975, 19] on icon at bounding box center [979, 17] width 8 height 8
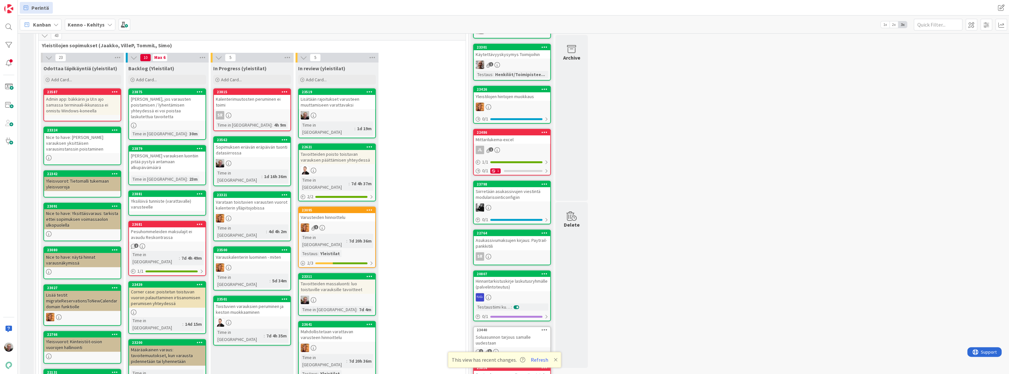
click at [176, 288] on div "Corner case: poistetun toistuvan vuoron palauttaminen irtisanomisen perumisen y…" at bounding box center [167, 298] width 76 height 20
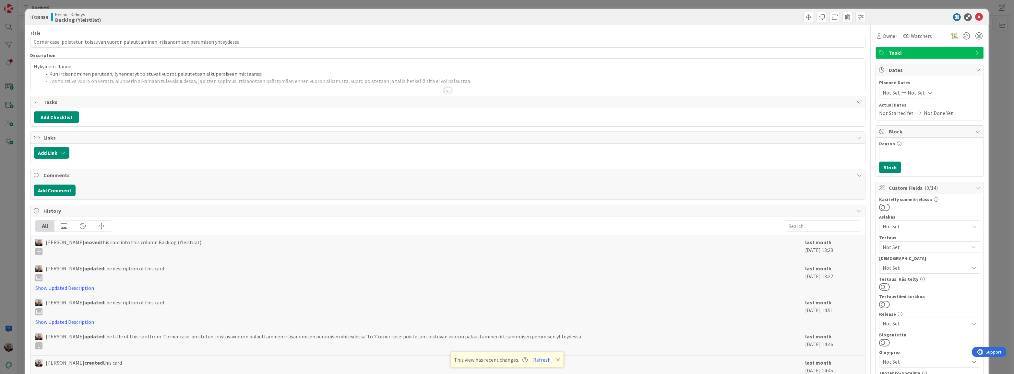
click at [329, 80] on div at bounding box center [447, 82] width 834 height 17
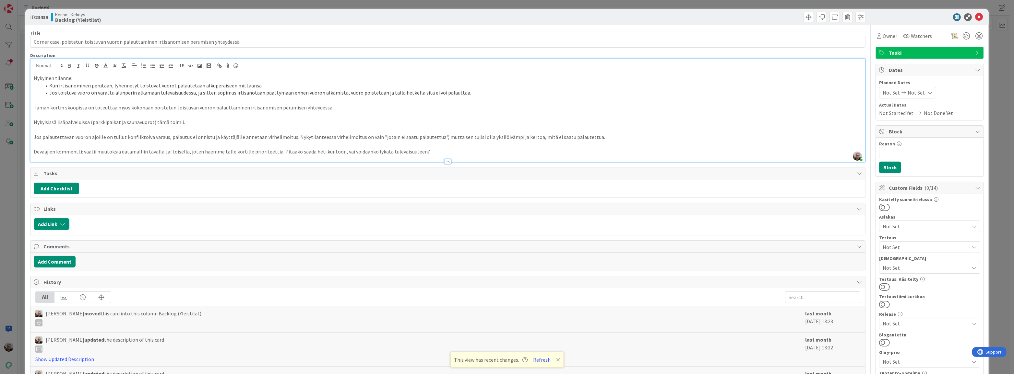
click at [185, 122] on p "Nykyisissä lisäpalveluissa (parkkipaikat ja saunavuorot) tämä toimii." at bounding box center [448, 122] width 828 height 7
click at [347, 131] on p at bounding box center [448, 129] width 828 height 7
click at [459, 139] on p "Jos palautettavan vuoron ajoille on tullut konfliktoiva varaus, palautus ei onn…" at bounding box center [448, 137] width 828 height 7
click at [231, 97] on p at bounding box center [448, 100] width 828 height 7
click at [167, 85] on li "Kun irtisanominen perutaan, lyhennetyt toistuvat vuorot palautetaan alkuperäise…" at bounding box center [451, 85] width 820 height 7
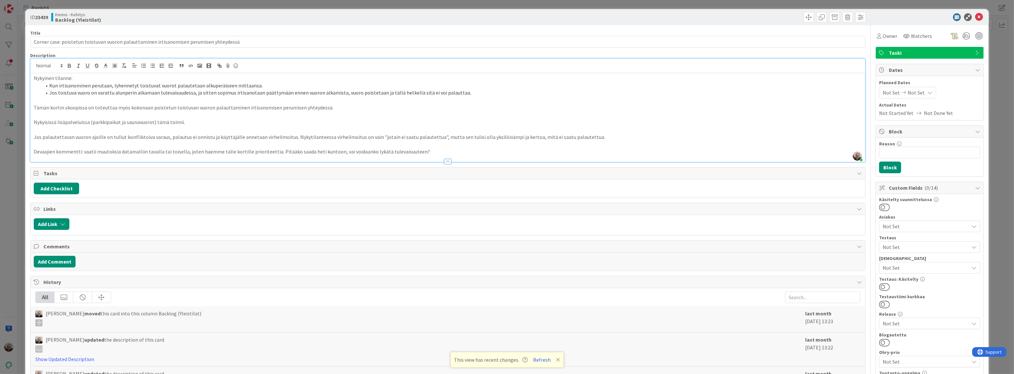
click at [301, 92] on li "Jos toistuva vuoro on varattu alunperin alkamaan tulevaisuudessa, ja sitten sop…" at bounding box center [451, 92] width 820 height 7
click at [388, 92] on li "Jos toistuva vuoro on varattu alunperin alkamaan tulevaisuudessa, ja sitten sop…" at bounding box center [451, 92] width 820 height 7
click at [463, 89] on li "Jos toistuva vuoro on varattu alunperin alkamaan tulevaisuudessa, ja sitten sop…" at bounding box center [451, 92] width 820 height 7
click at [975, 16] on icon at bounding box center [979, 17] width 8 height 8
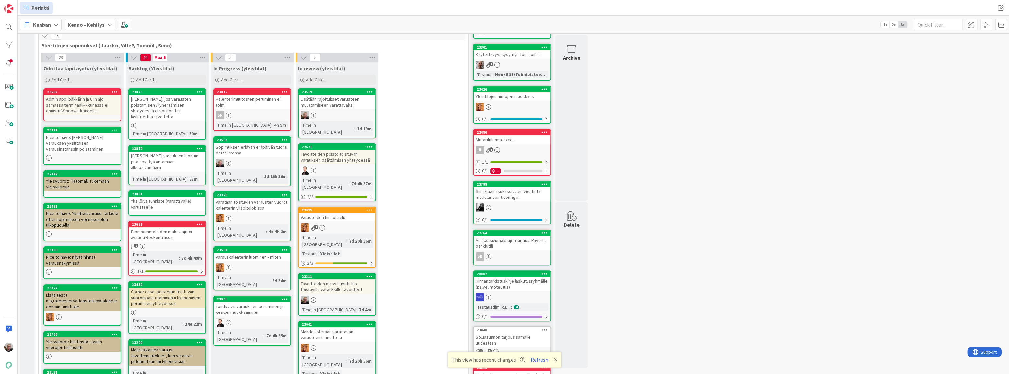
click at [174, 288] on div "Corner case: poistetun toistuvan vuoron palauttaminen irtisanomisen perumisen y…" at bounding box center [167, 298] width 76 height 20
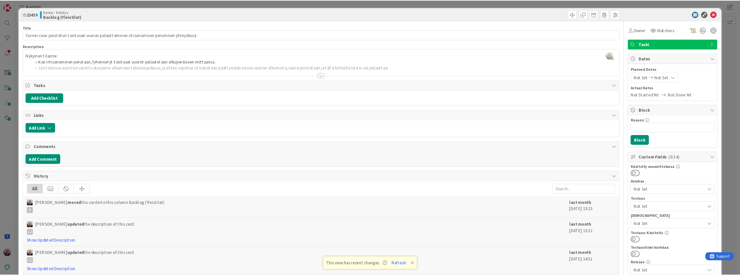
scroll to position [118, 0]
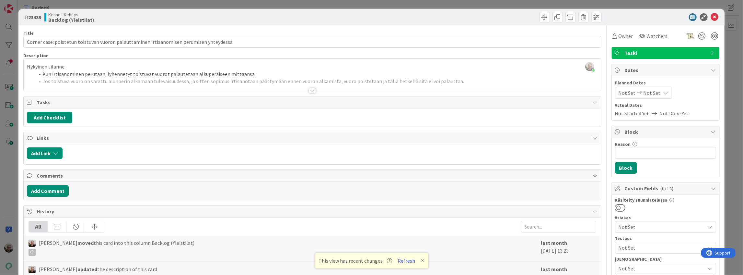
click at [314, 89] on div at bounding box center [312, 90] width 7 height 5
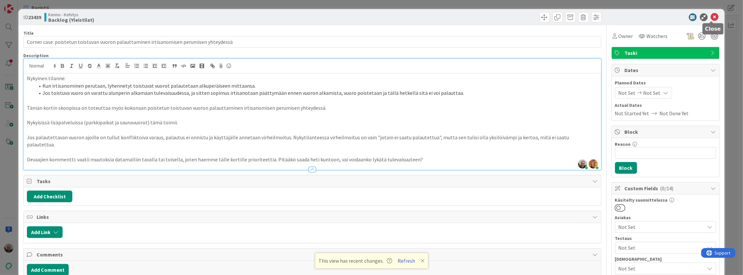
click at [712, 19] on icon at bounding box center [715, 17] width 8 height 8
